Goal: Transaction & Acquisition: Purchase product/service

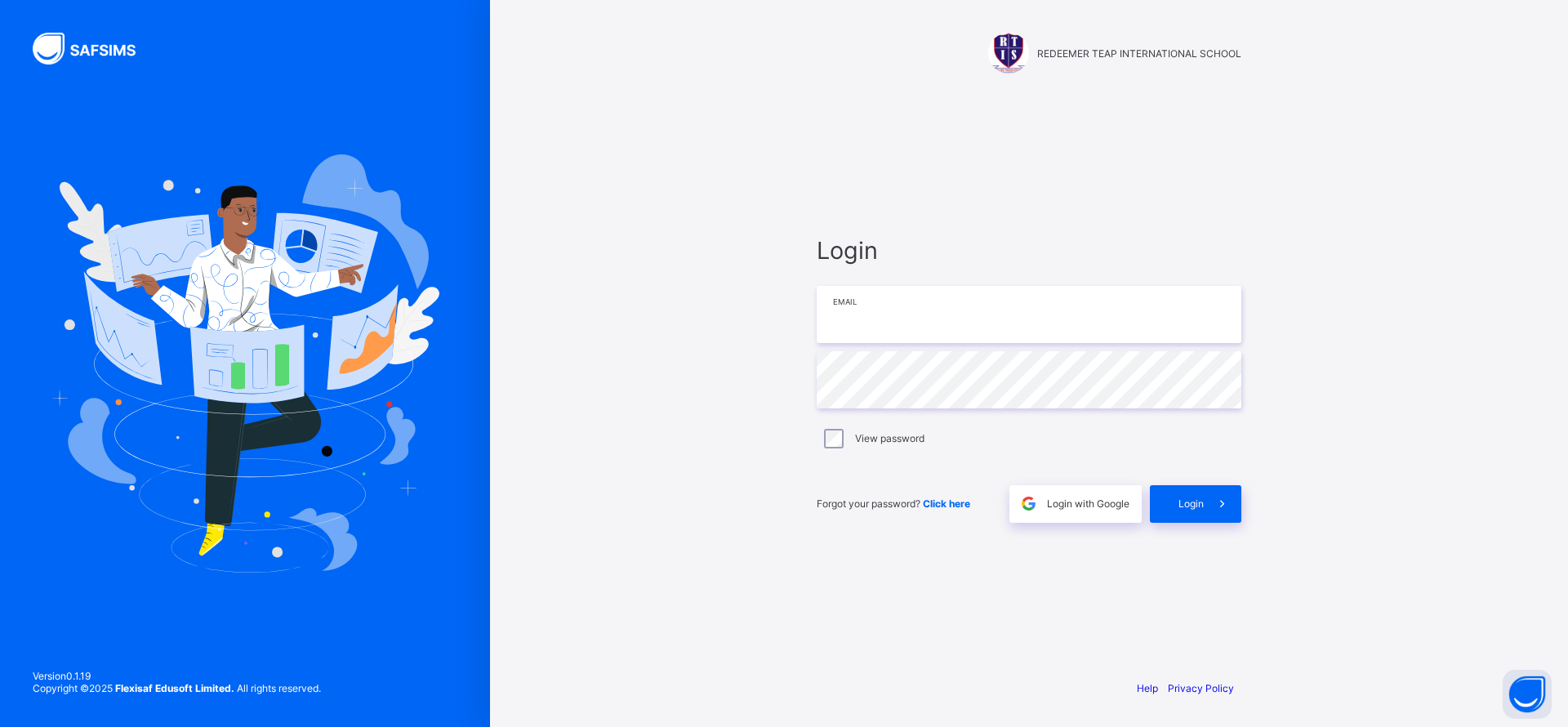
click at [857, 313] on input "email" at bounding box center [1029, 315] width 425 height 58
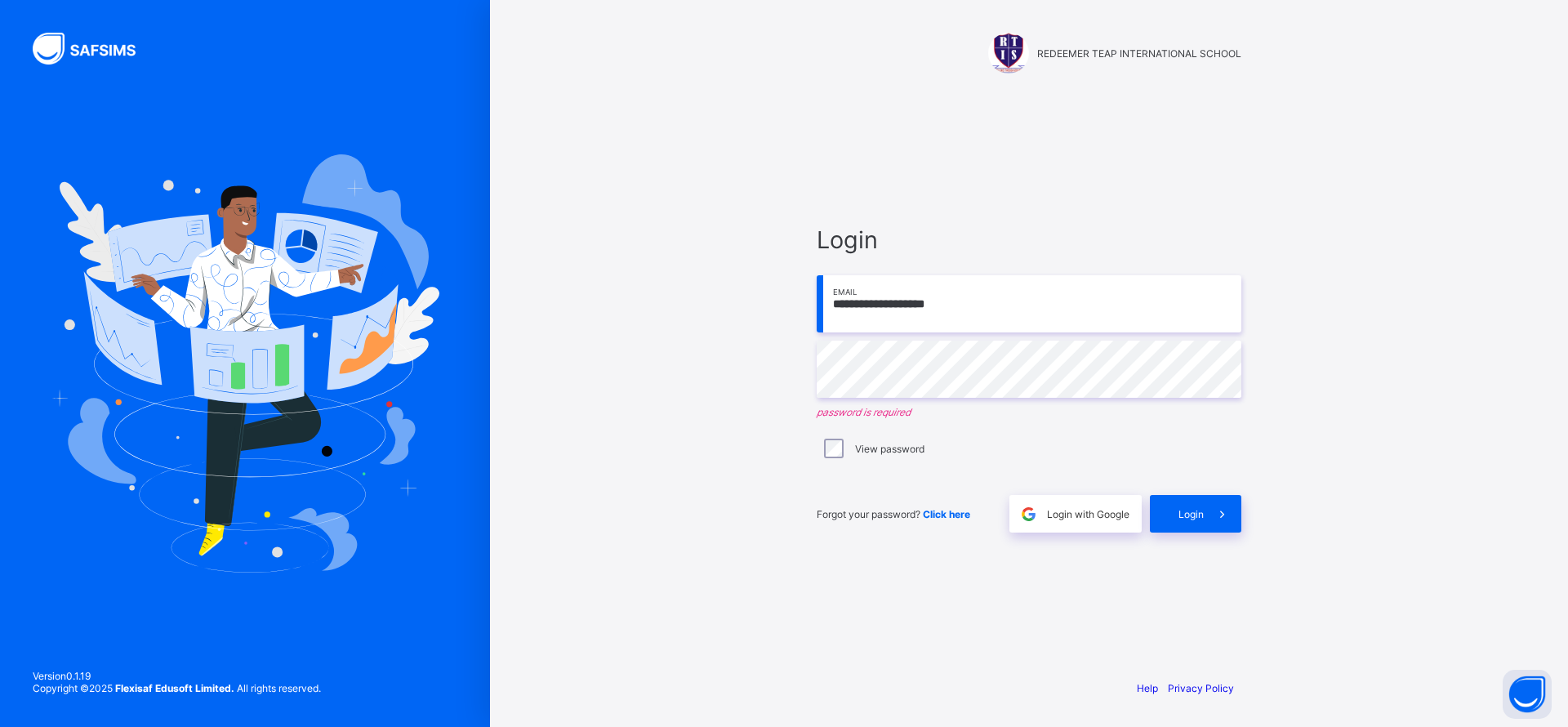
click at [996, 311] on input "**********" at bounding box center [1029, 304] width 425 height 58
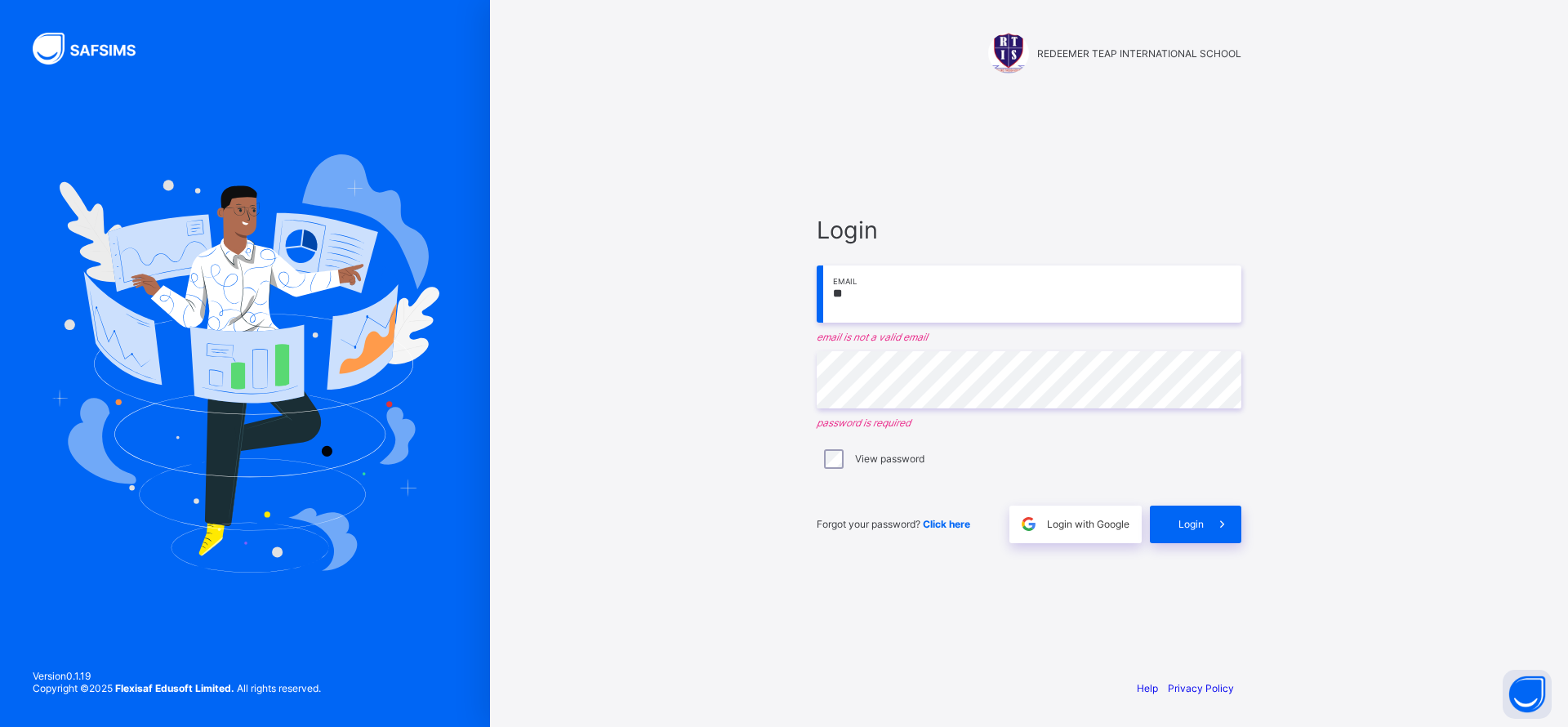
type input "*"
type input "**********"
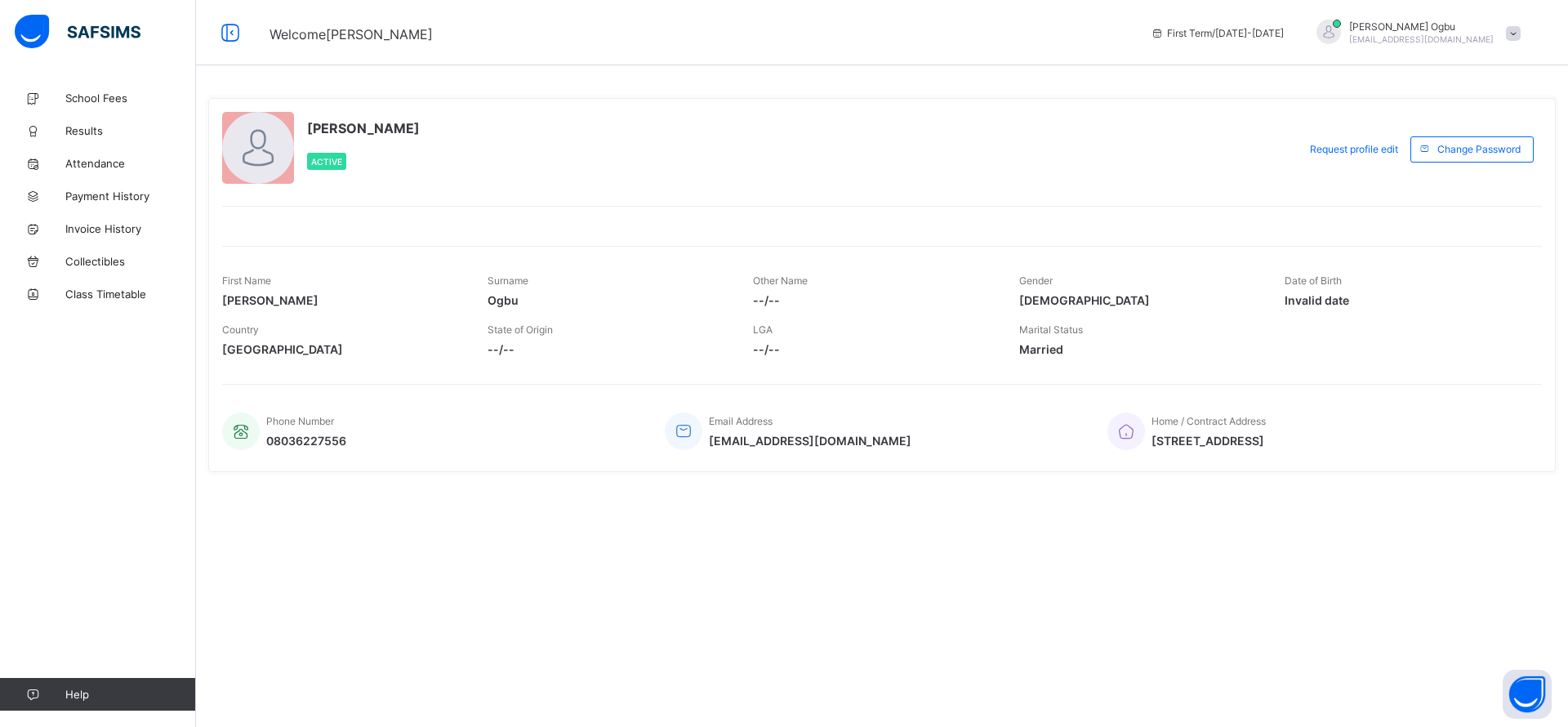
click at [107, 105] on link "School Fees" at bounding box center [98, 98] width 196 height 32
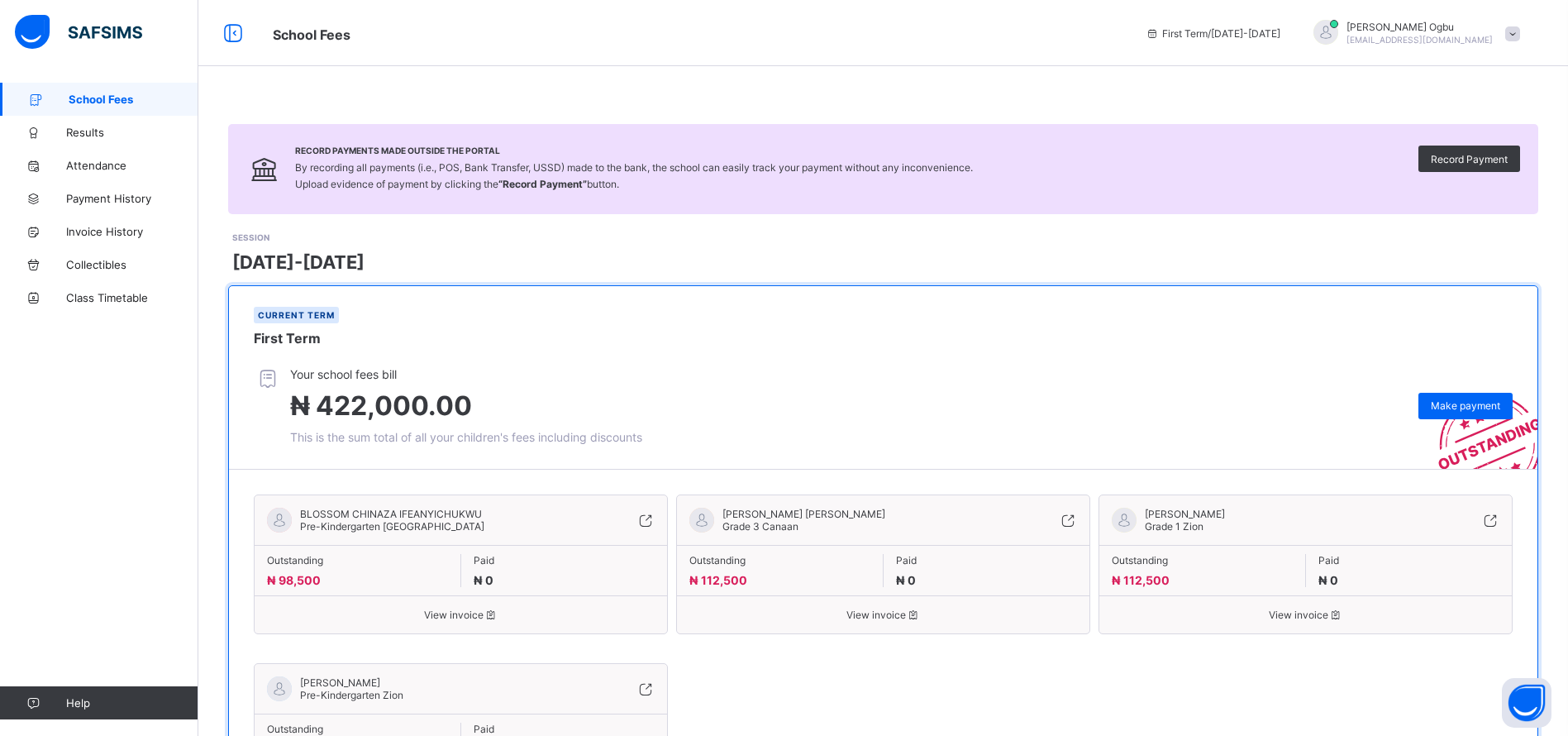
click at [1457, 402] on span "Make payment" at bounding box center [1466, 405] width 69 height 13
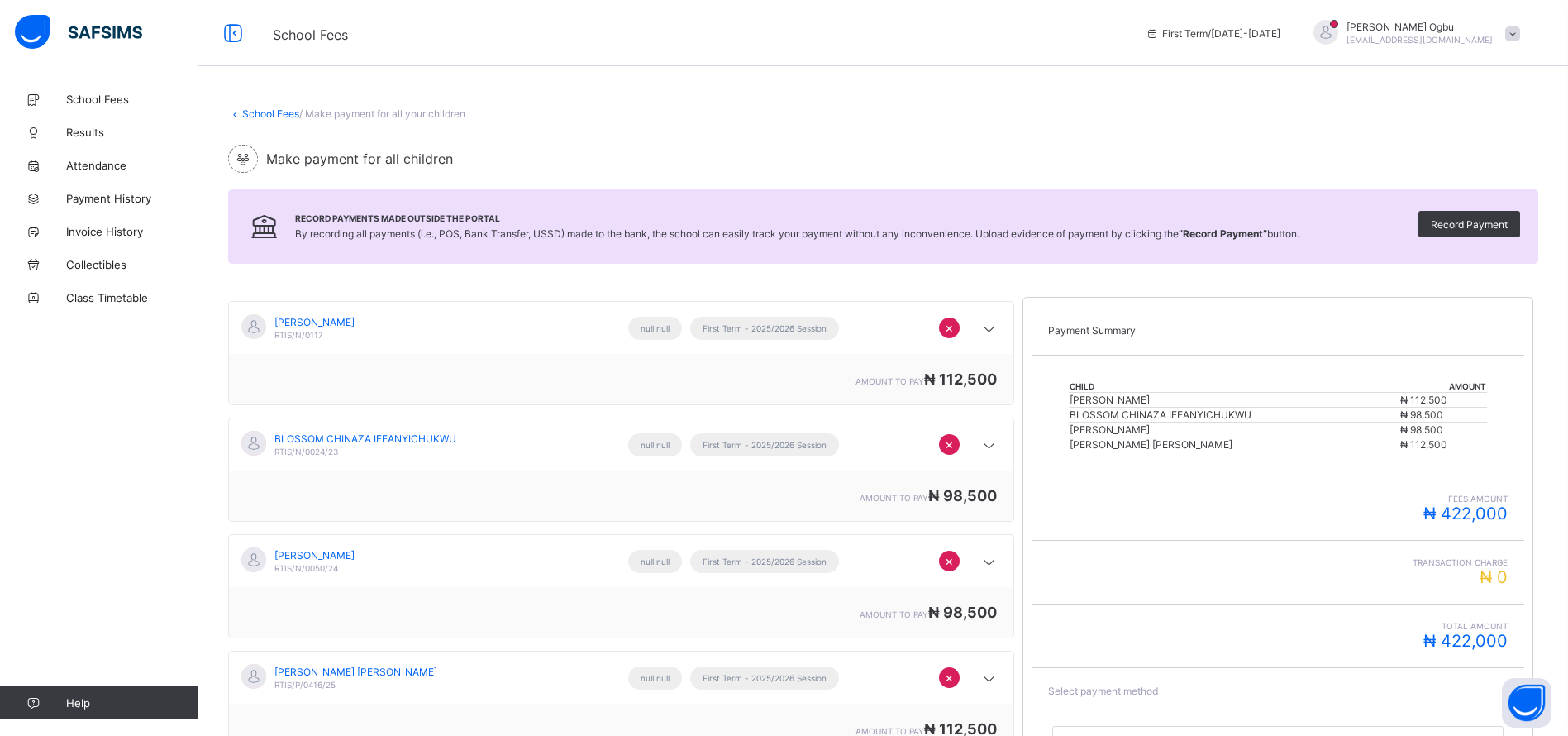
click at [954, 331] on span "×" at bounding box center [949, 327] width 9 height 16
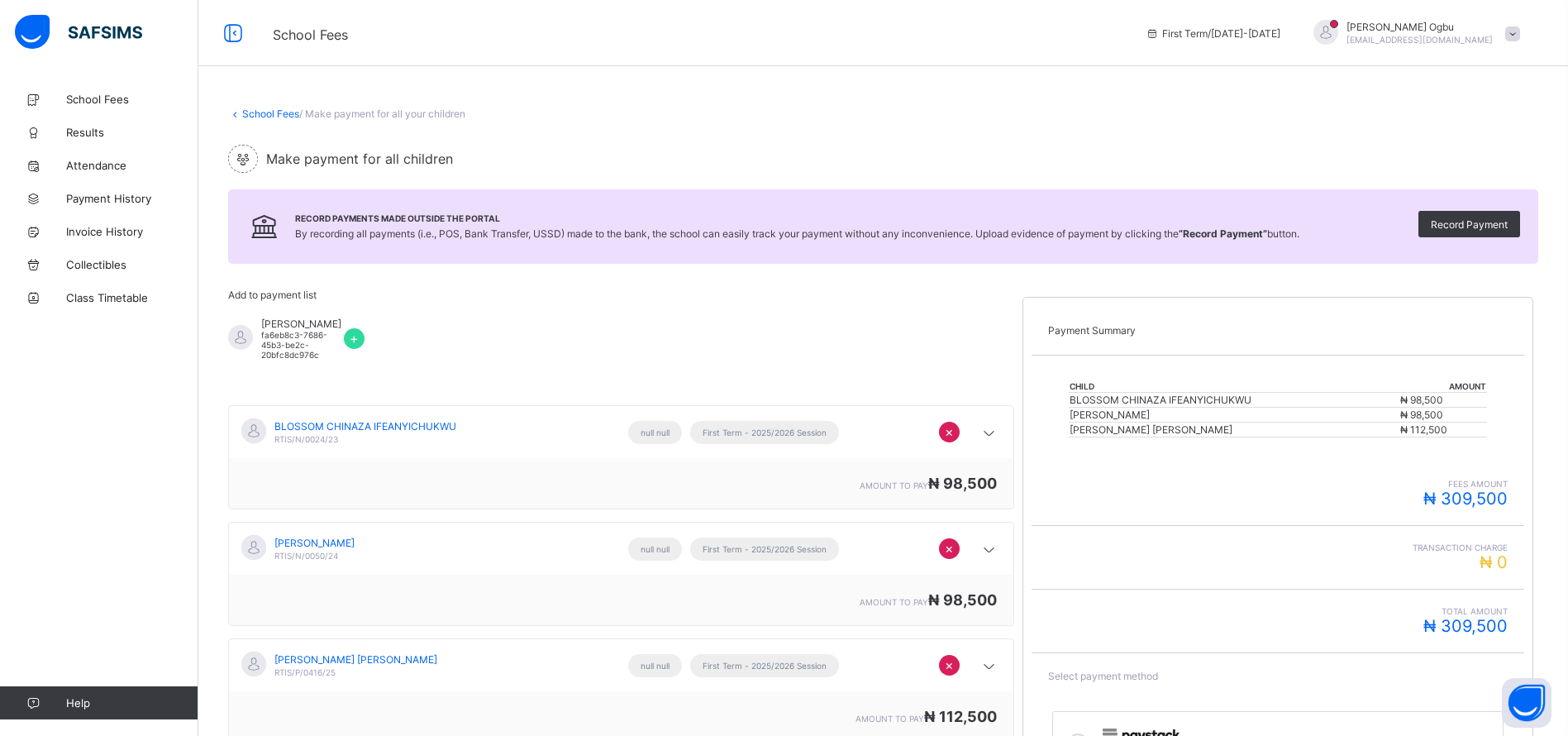
click at [954, 440] on span "×" at bounding box center [949, 432] width 9 height 16
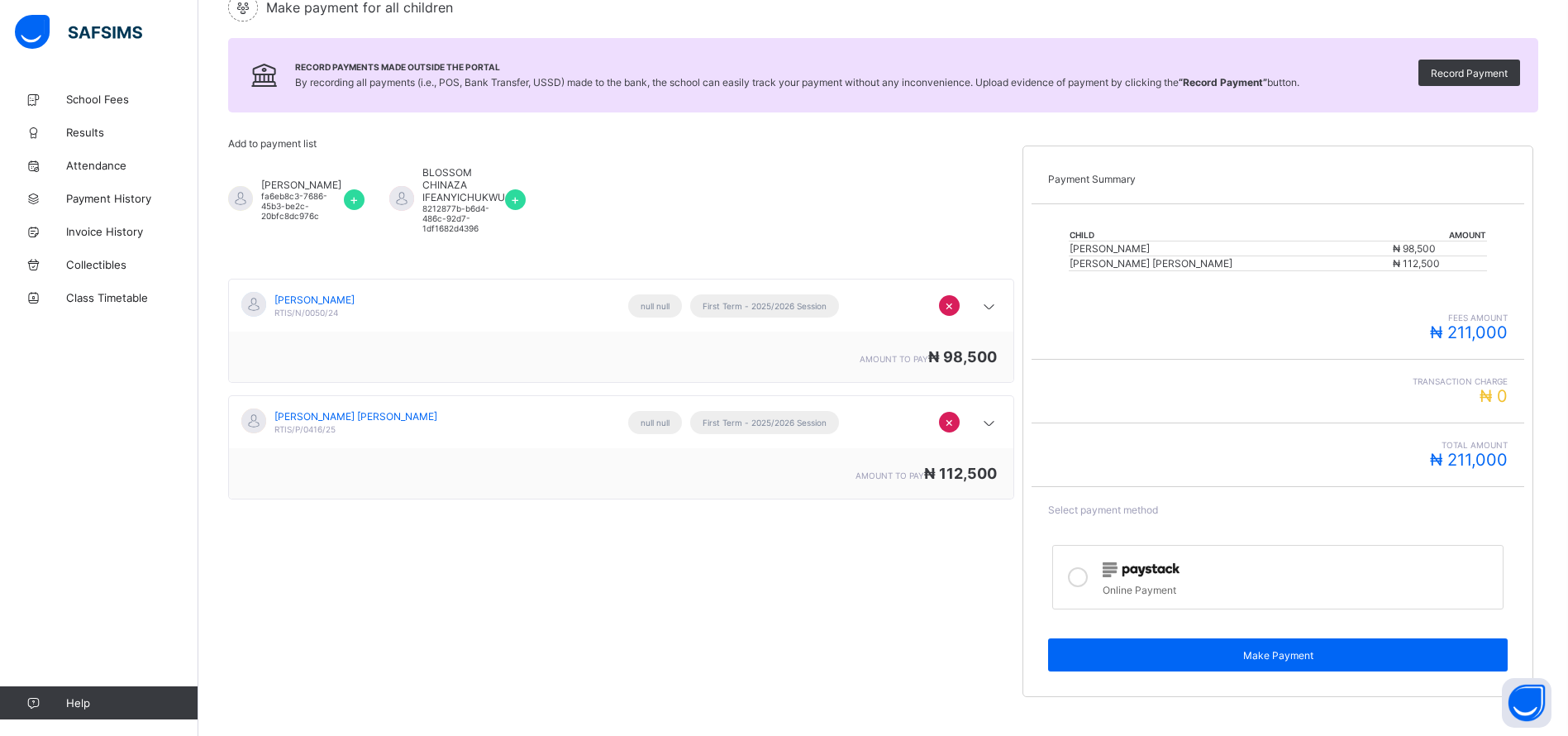
scroll to position [189, 0]
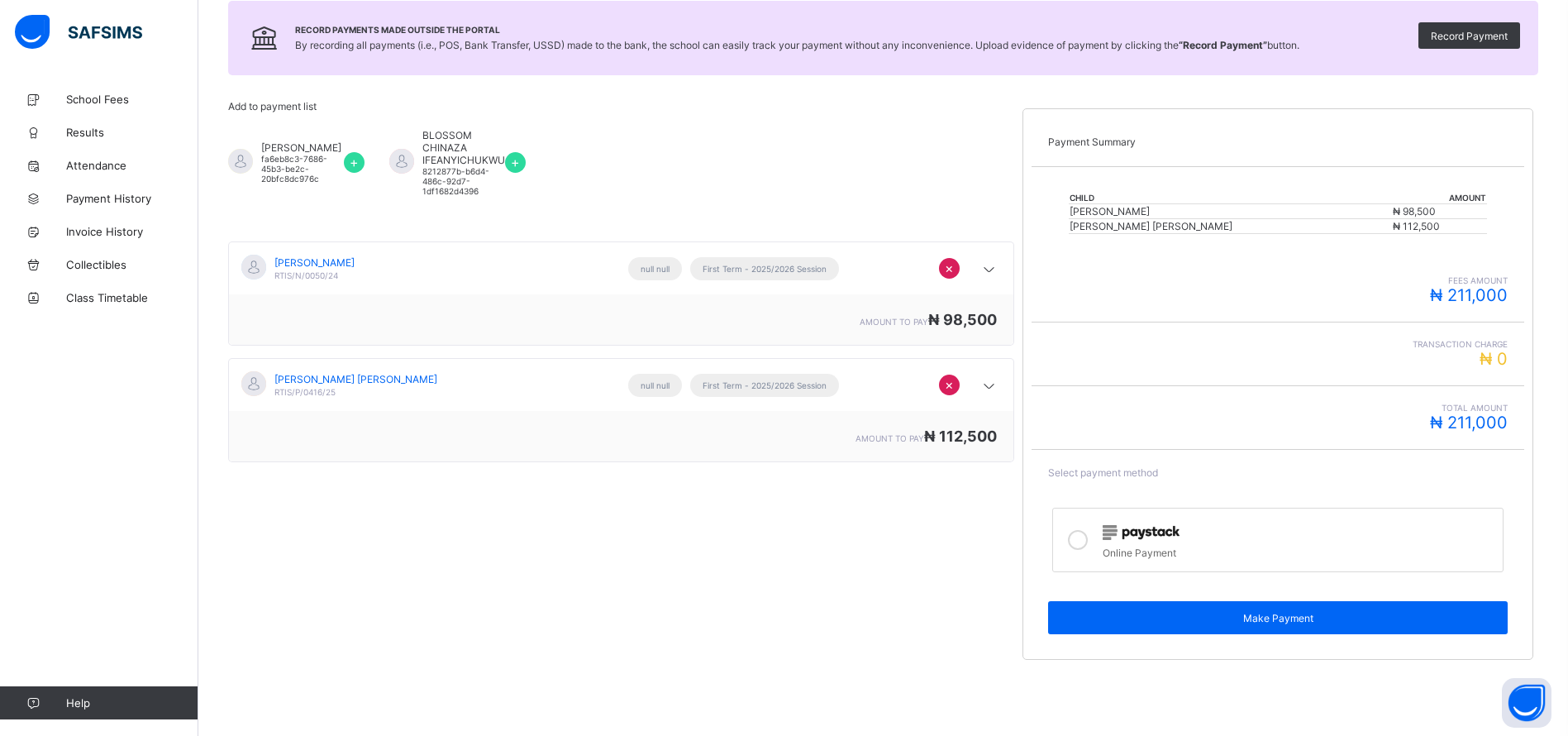
click at [1085, 537] on icon at bounding box center [1078, 540] width 20 height 20
click at [1281, 618] on span "Make Payment" at bounding box center [1277, 618] width 435 height 13
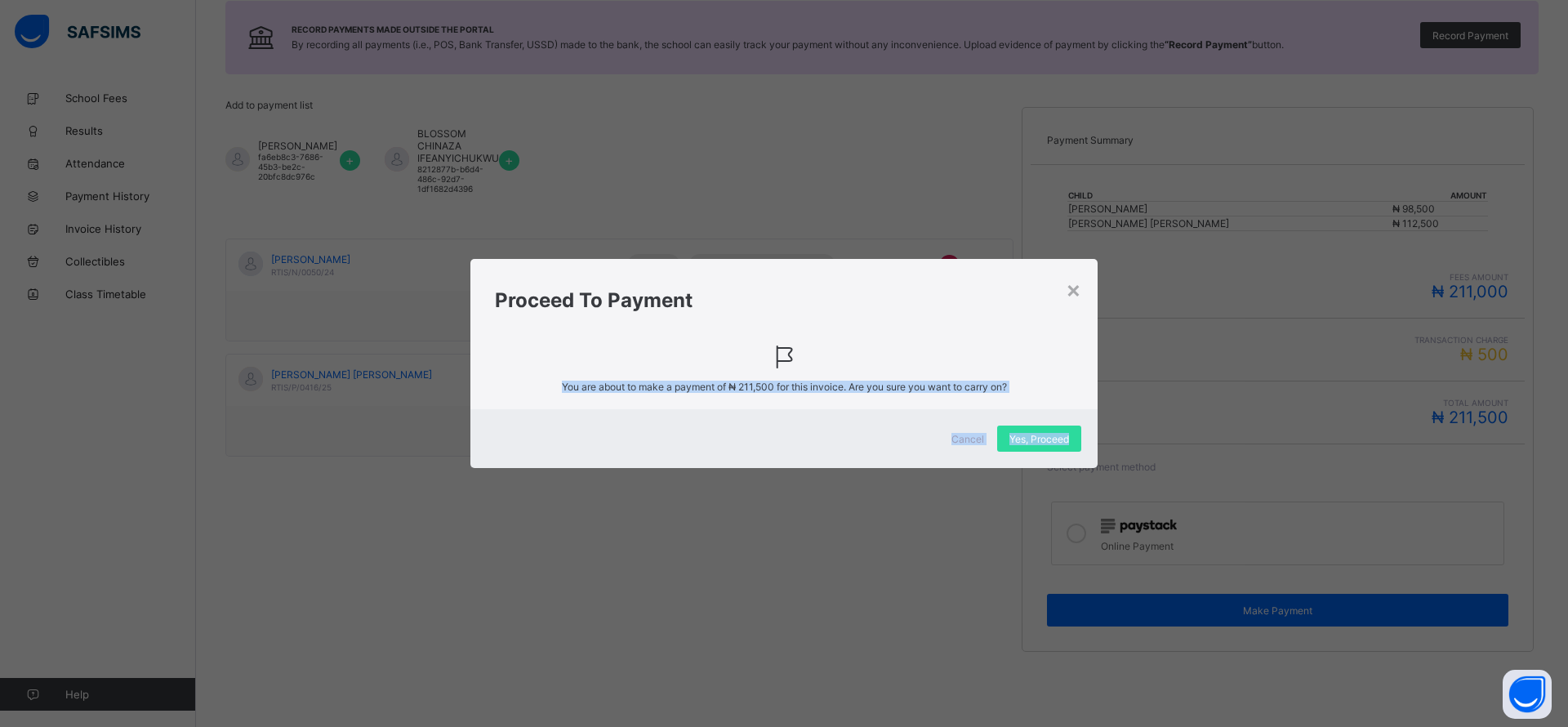
drag, startPoint x: 1092, startPoint y: 421, endPoint x: 1056, endPoint y: 358, distance: 72.6
click at [1056, 358] on div "× Proceed To Payment You are about to make a payment of ₦ 211,500 for this invo…" at bounding box center [784, 364] width 627 height 209
click at [1056, 358] on span at bounding box center [784, 356] width 578 height 31
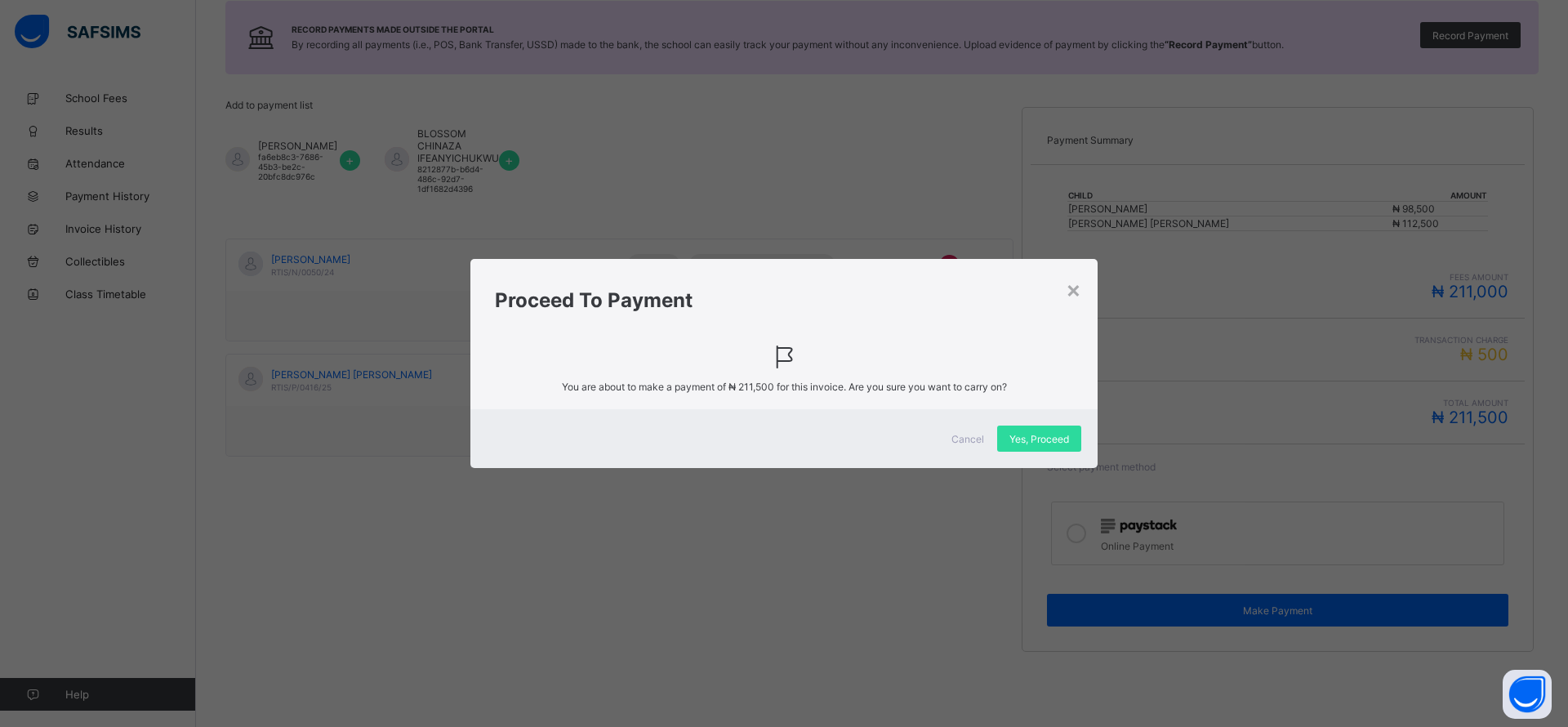
click at [1023, 445] on div "Yes, Proceed" at bounding box center [1039, 438] width 84 height 26
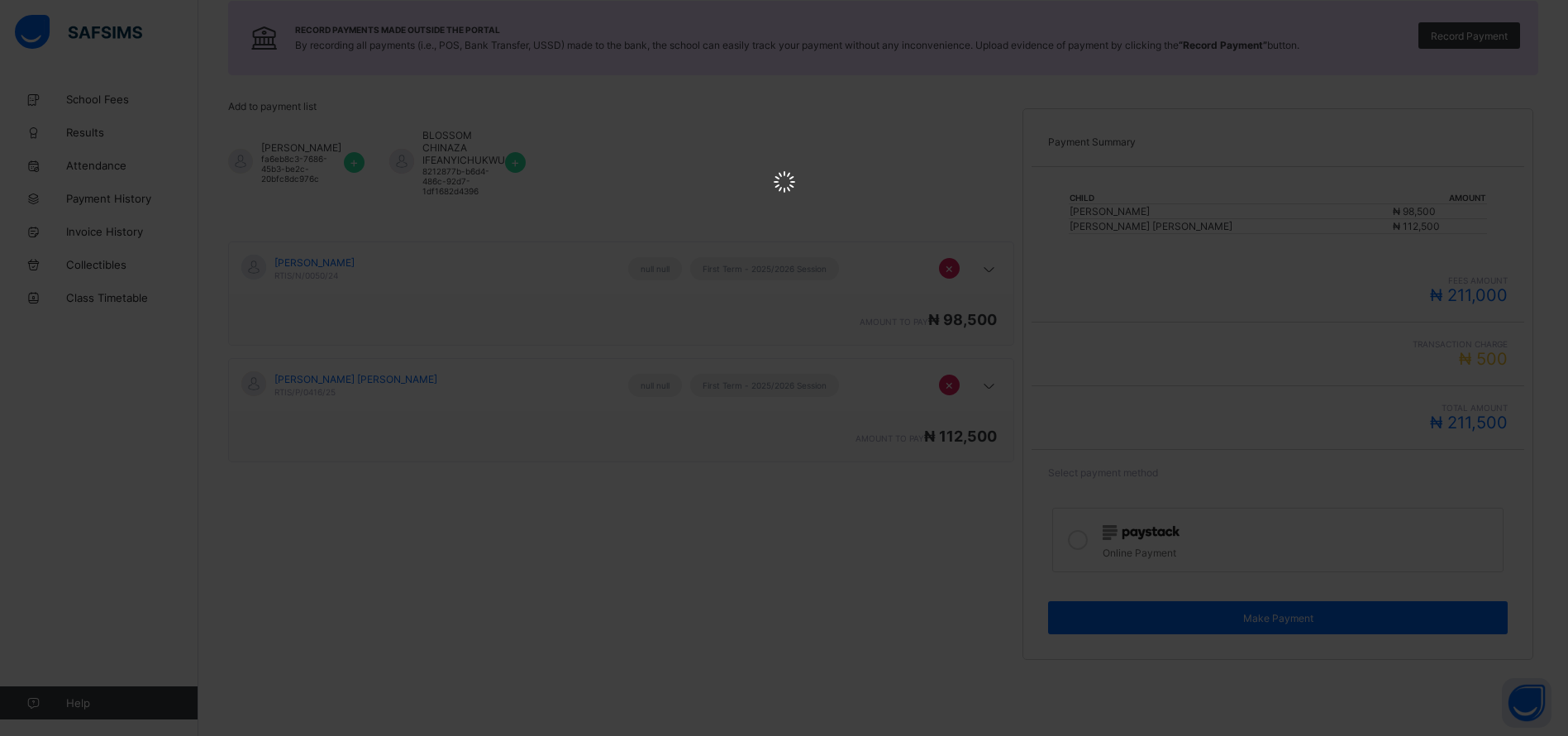
scroll to position [0, 0]
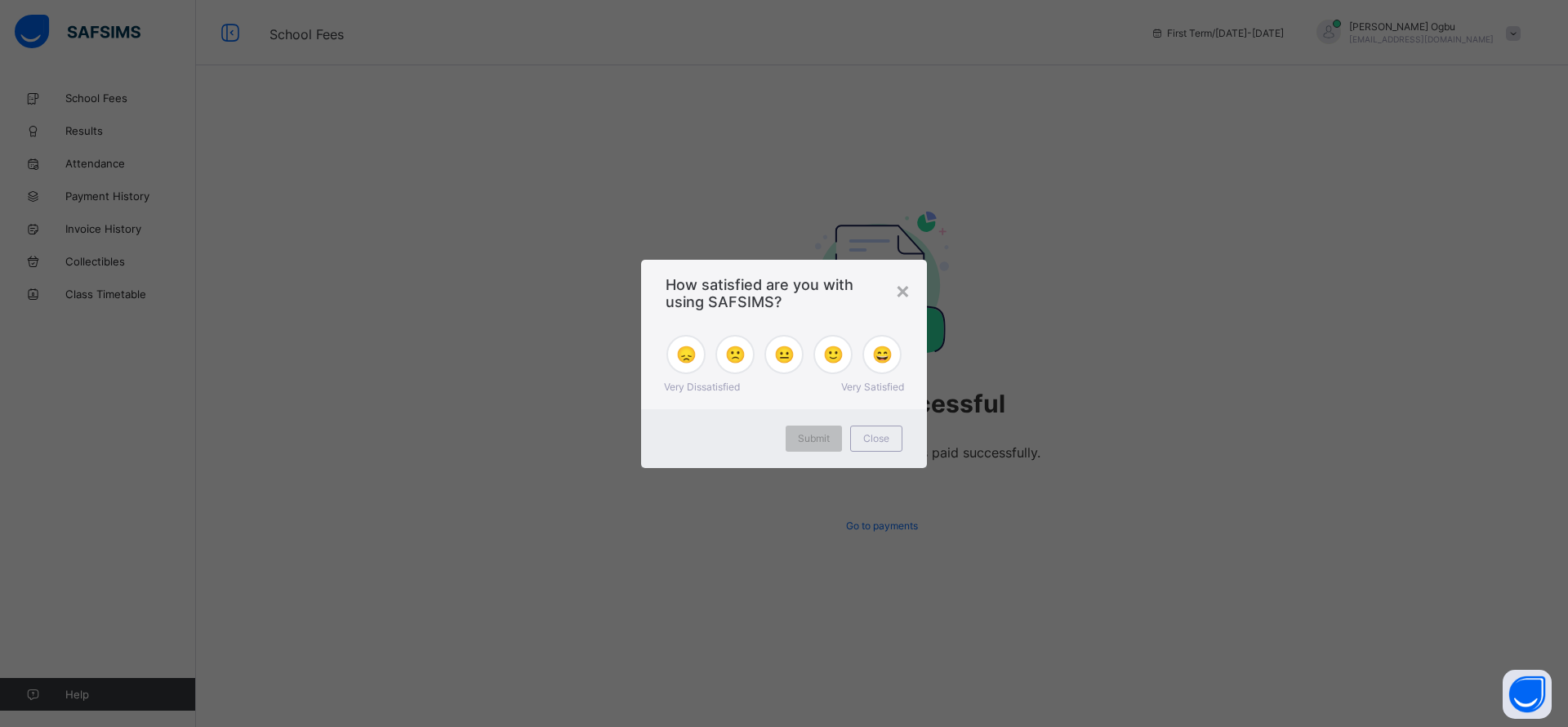
click at [870, 436] on span "Close" at bounding box center [876, 438] width 26 height 13
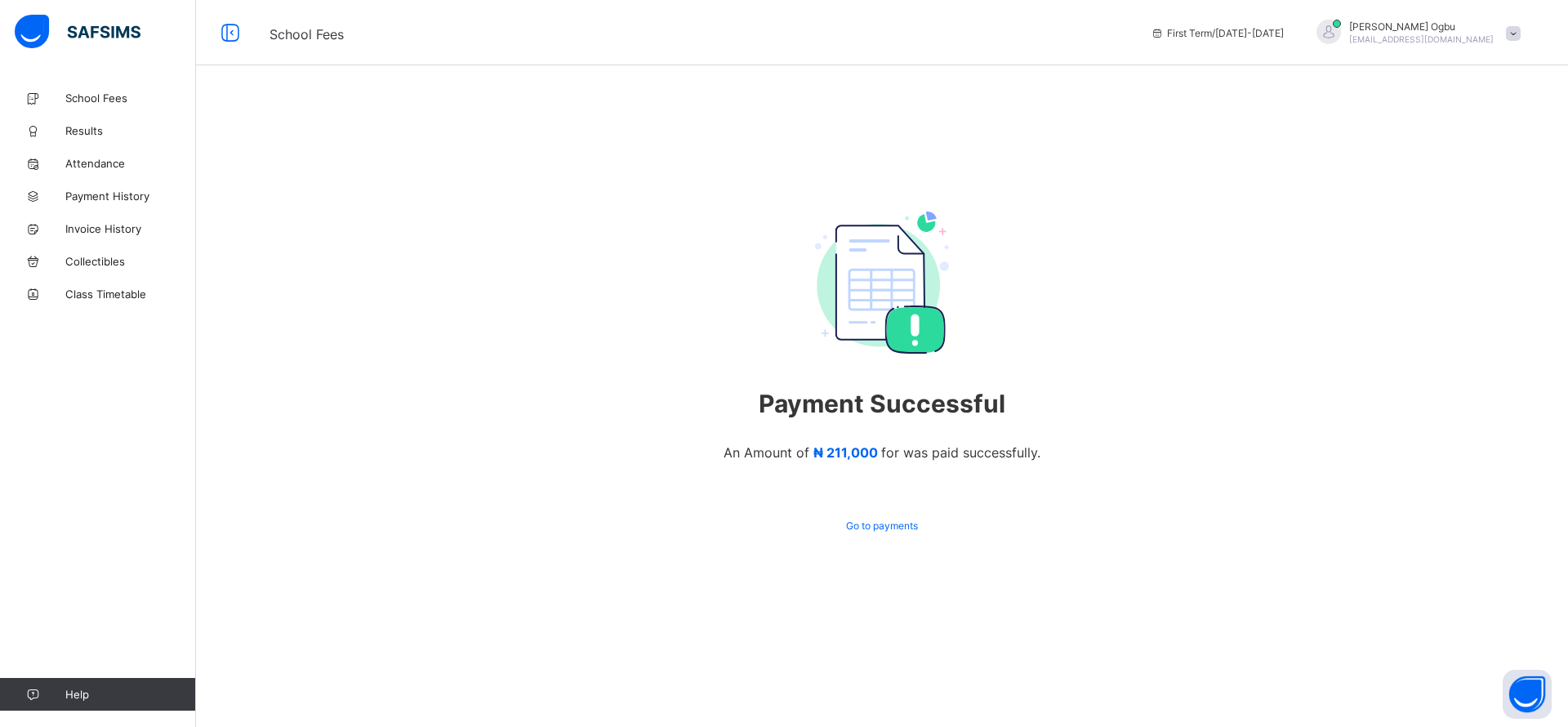
click at [104, 192] on span "Payment History" at bounding box center [131, 196] width 131 height 13
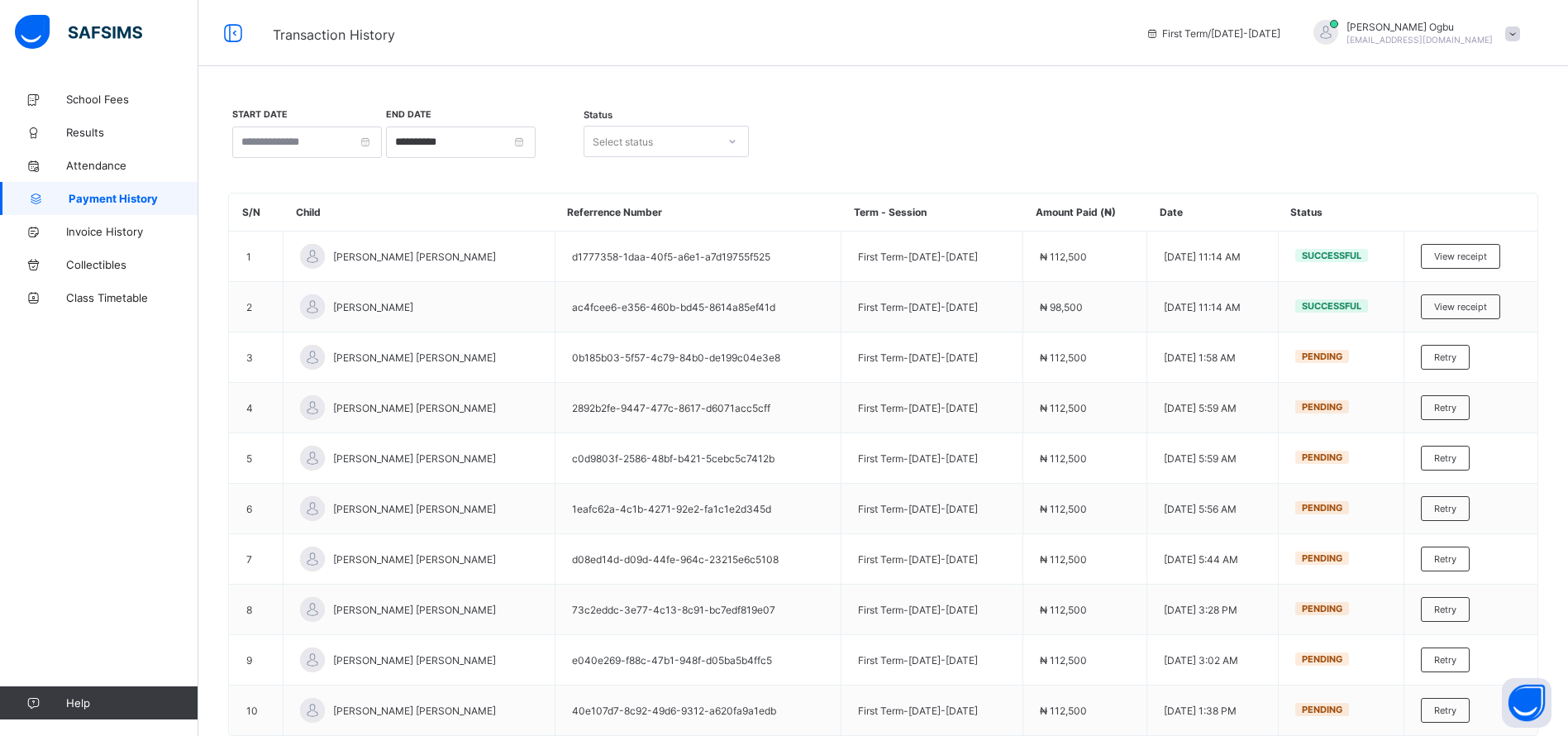
click at [1472, 252] on span "View receipt" at bounding box center [1460, 256] width 53 height 12
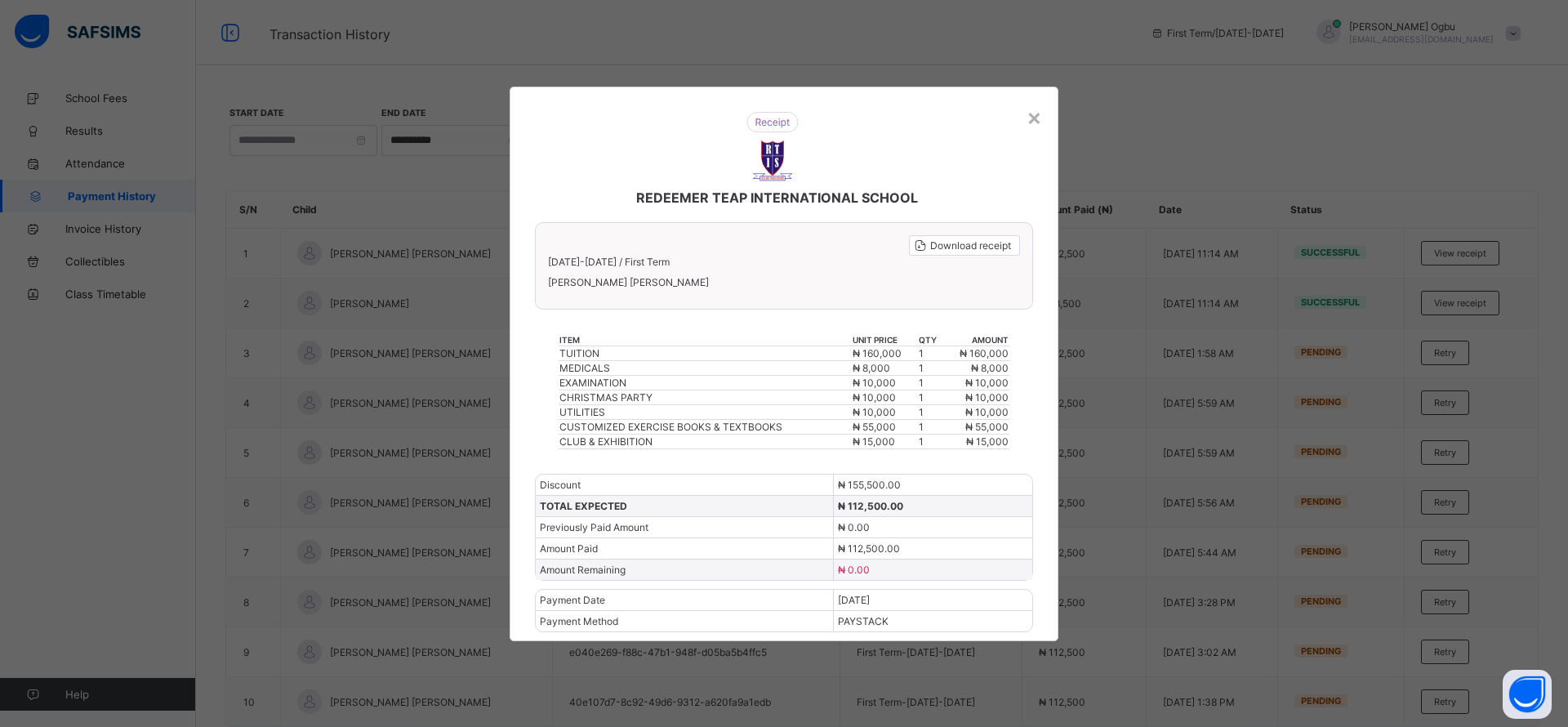
click at [979, 240] on span "Download receipt" at bounding box center [971, 246] width 81 height 13
click at [1030, 127] on div "×" at bounding box center [1034, 116] width 15 height 28
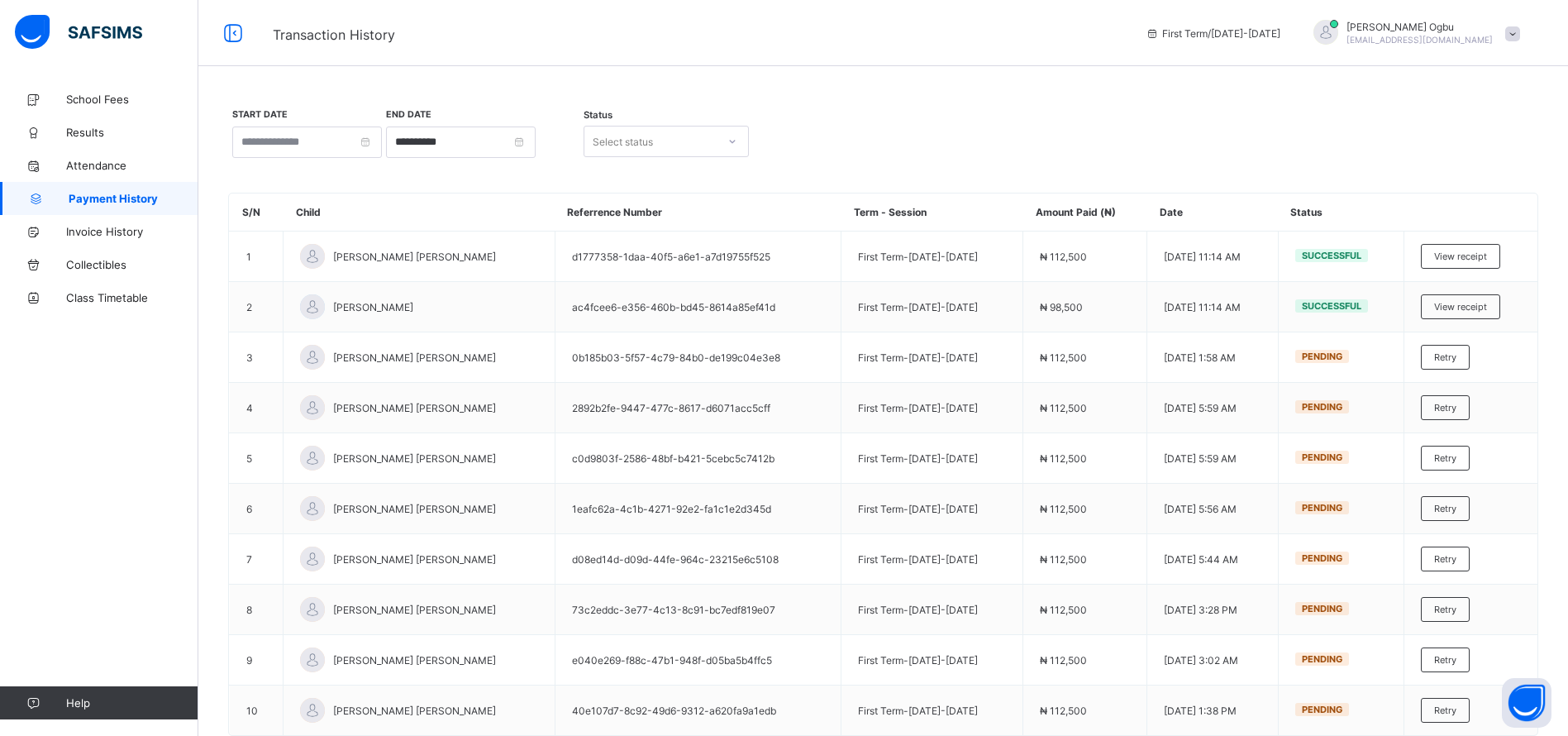
click at [1488, 312] on span "View receipt" at bounding box center [1460, 306] width 53 height 12
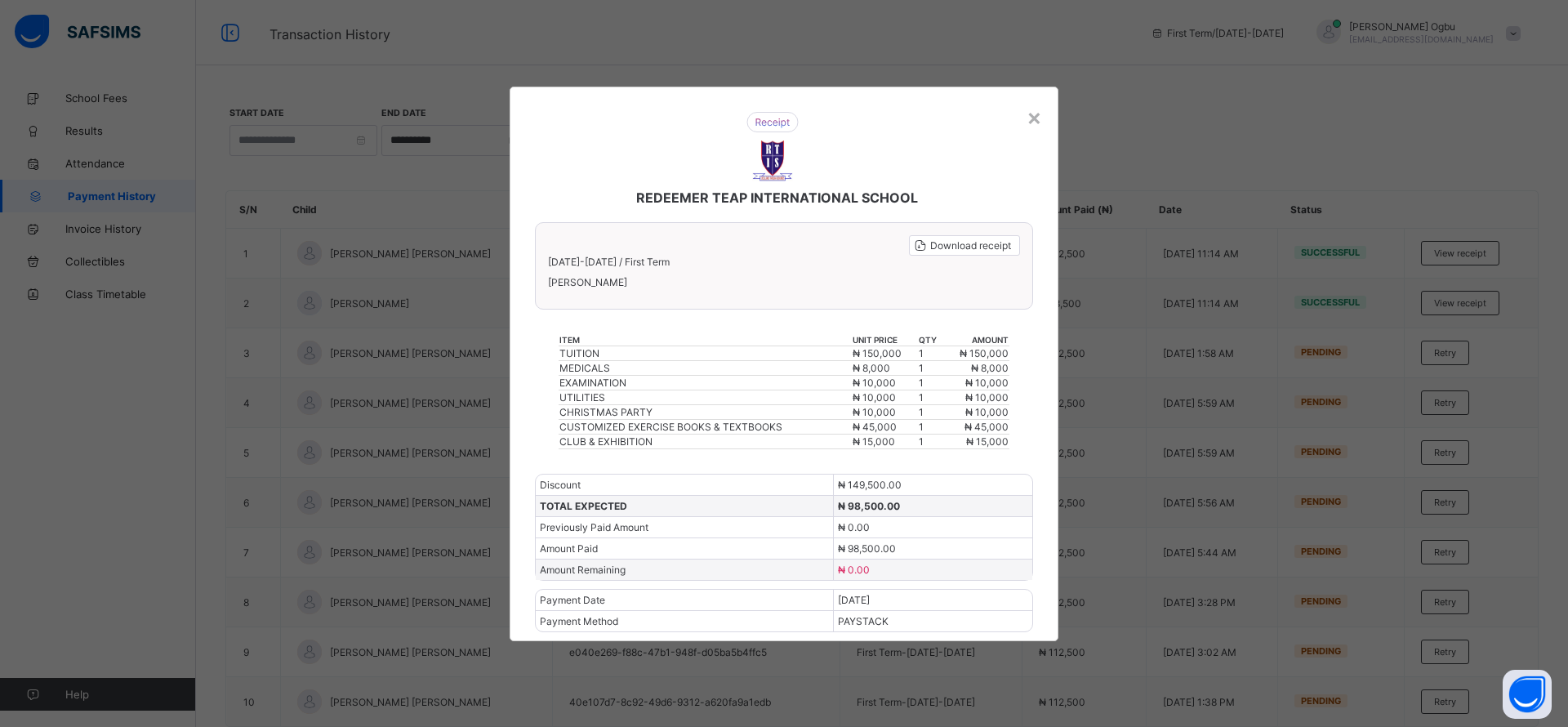
click at [994, 251] on div "Download receipt" at bounding box center [964, 245] width 111 height 21
click at [1038, 118] on div "×" at bounding box center [1034, 116] width 15 height 28
